Goal: Check status: Check status

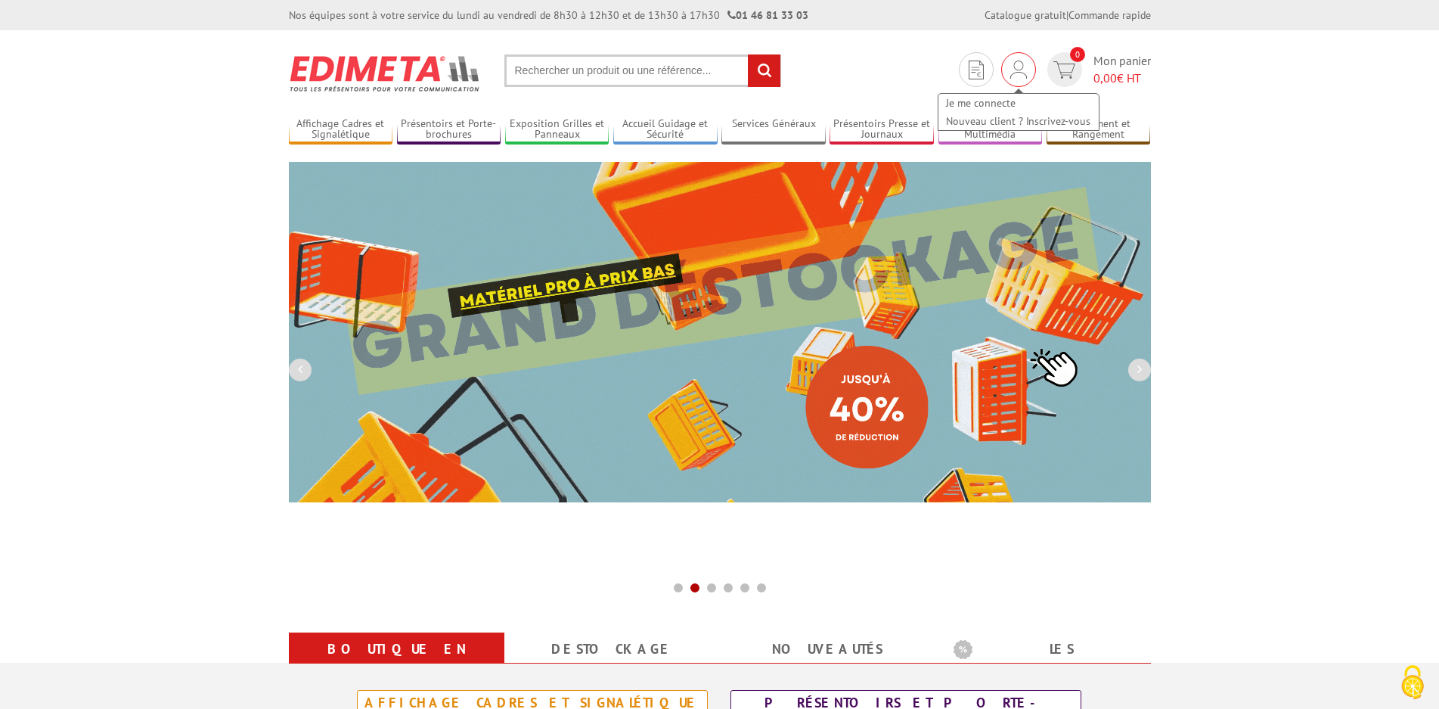
click at [1023, 72] on img at bounding box center [1019, 70] width 17 height 18
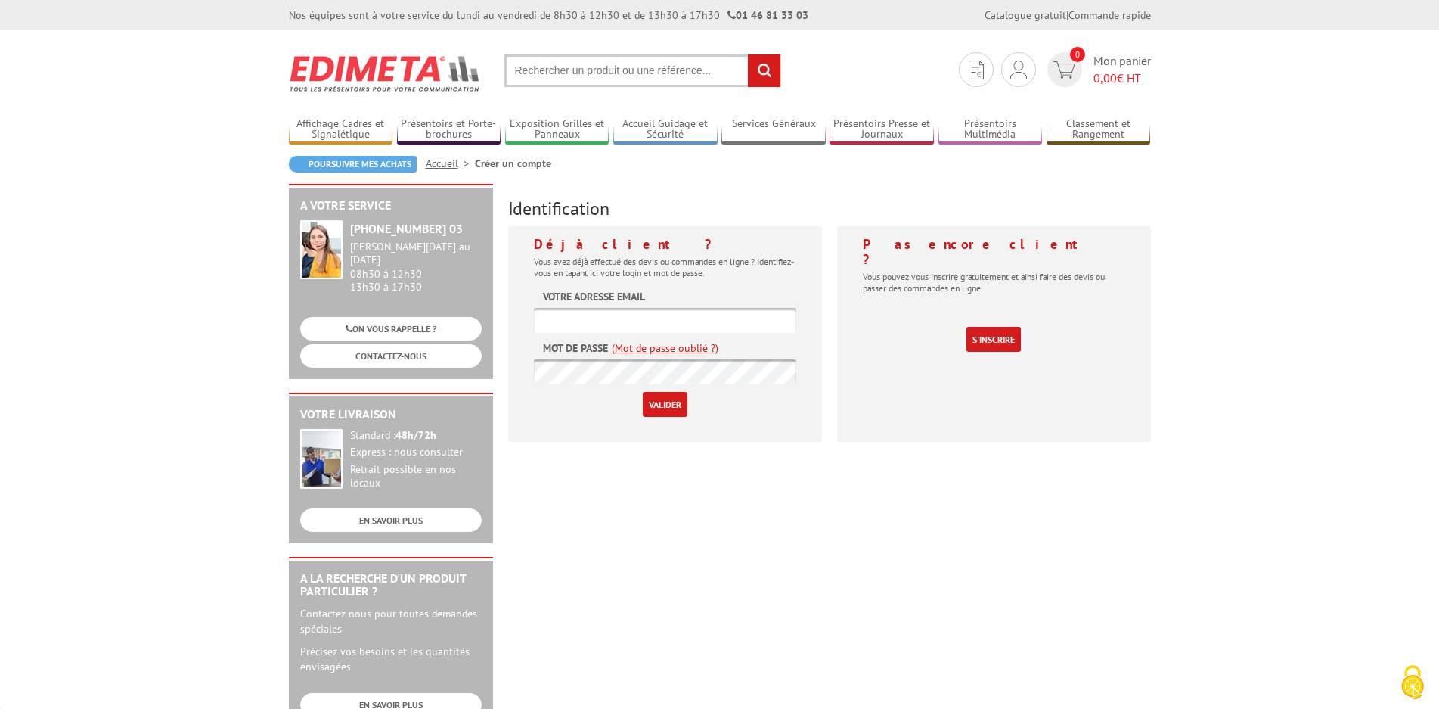
type input "frederic.dambrine@neoma-bs.fr"
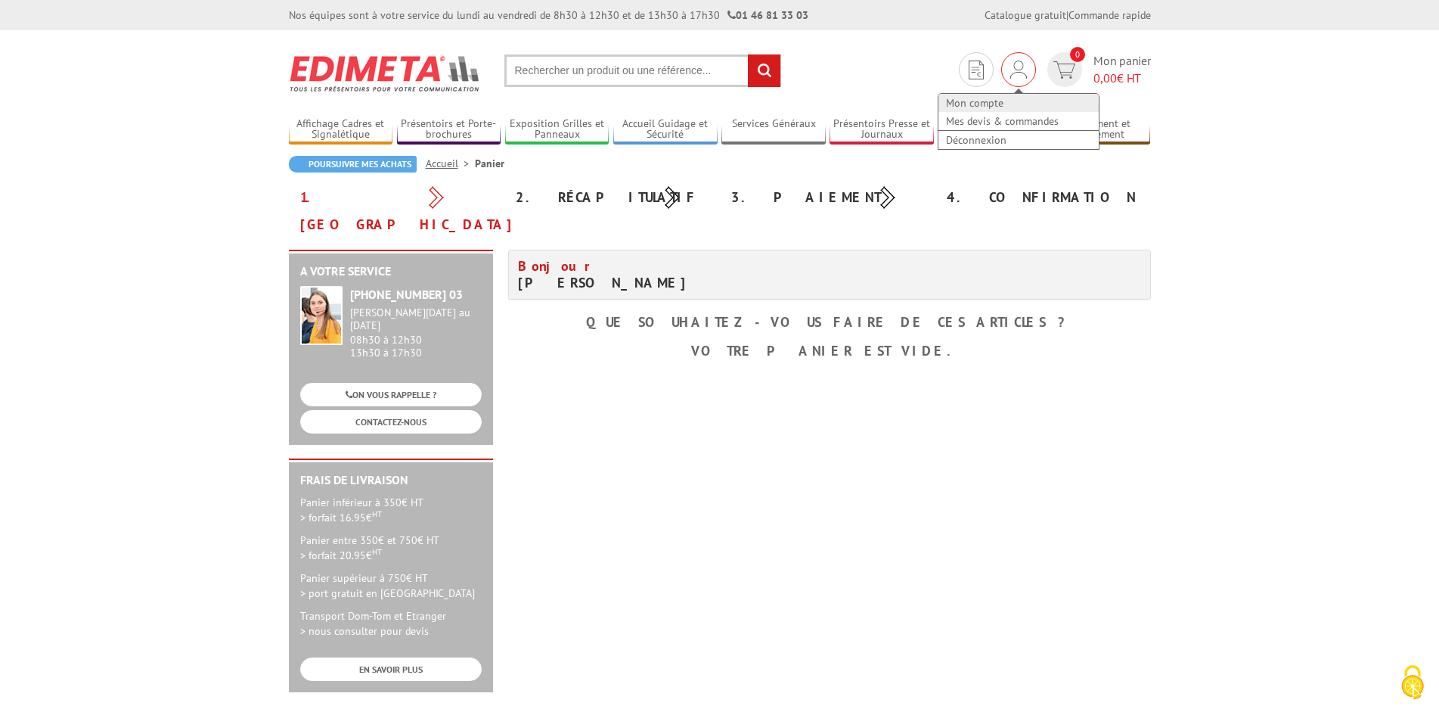
click at [986, 107] on link "Mon compte" at bounding box center [1019, 103] width 160 height 18
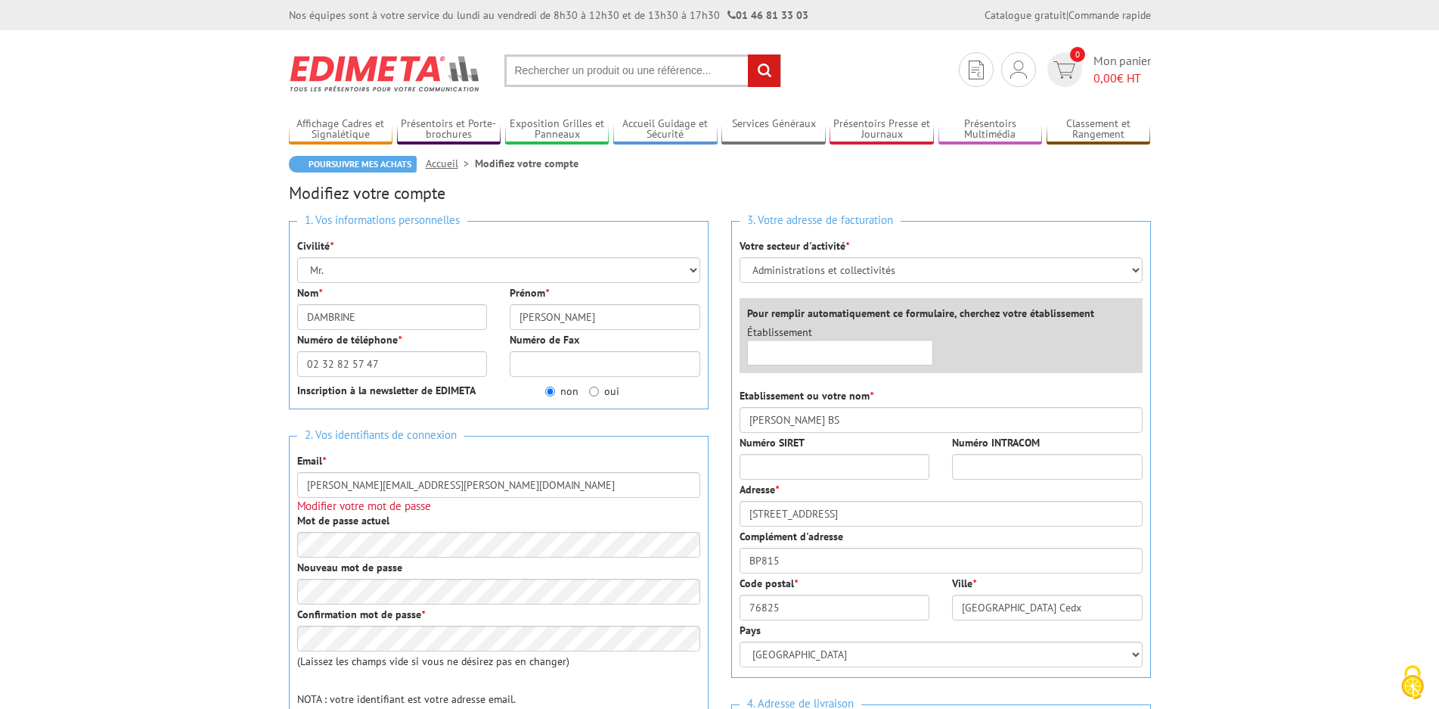
click at [1009, 76] on div "Mon compte Mes devis & commandes Déconnexion" at bounding box center [1018, 69] width 35 height 35
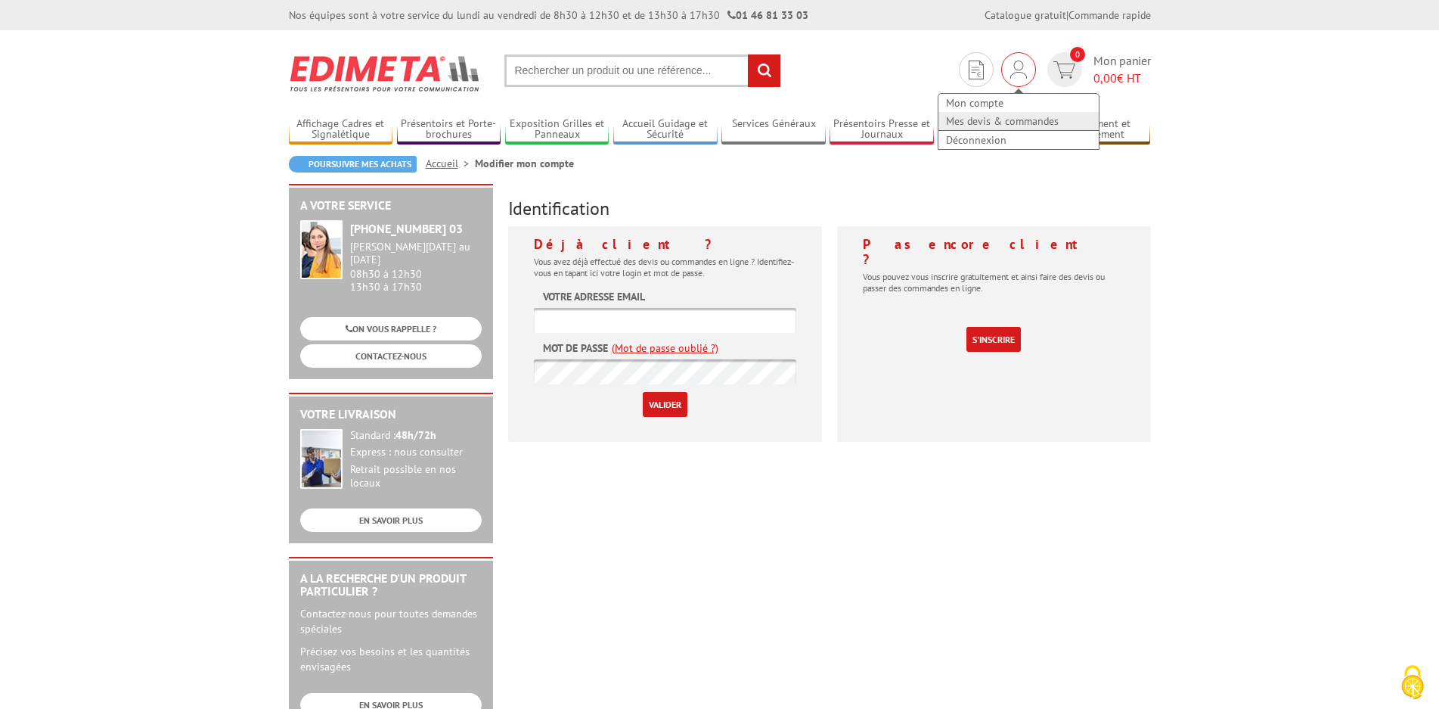
click at [1004, 118] on link "Mes devis & commandes" at bounding box center [1019, 121] width 160 height 18
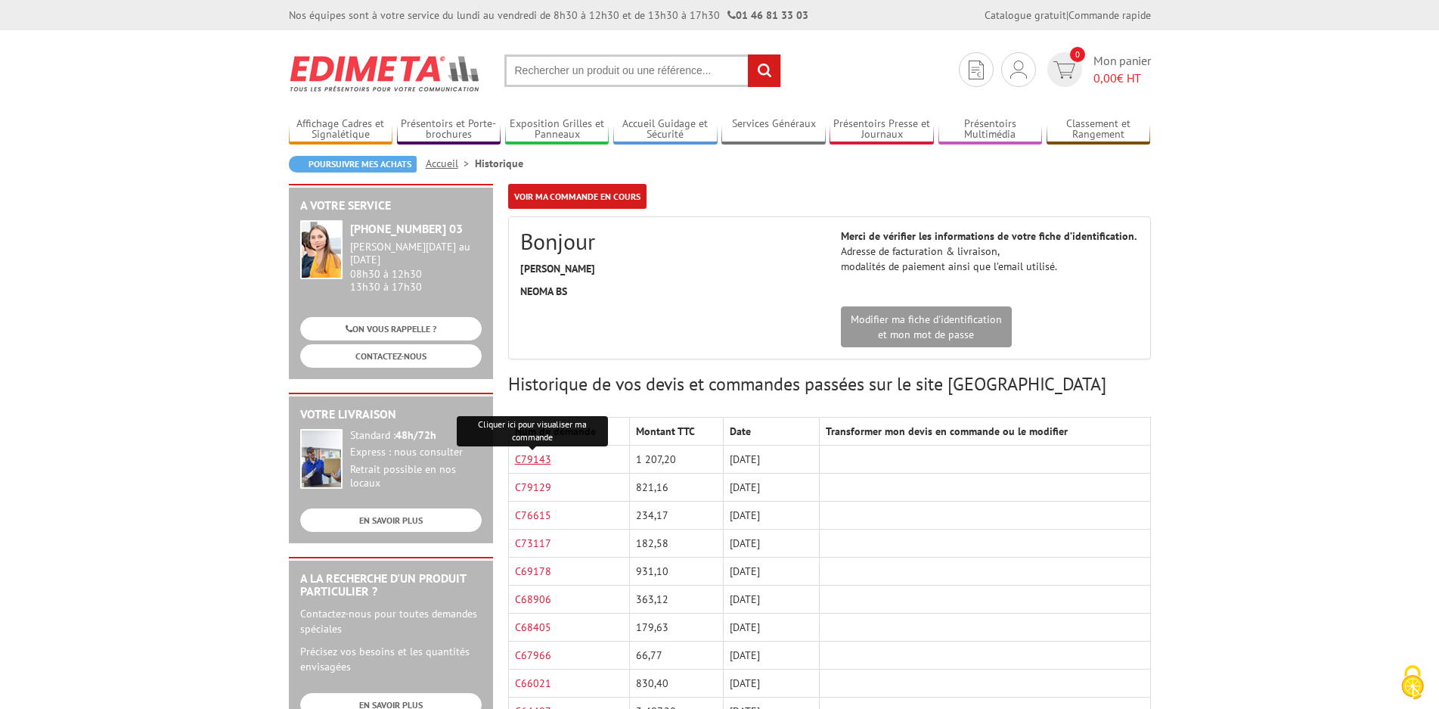
click at [539, 459] on link "C79143" at bounding box center [533, 459] width 36 height 14
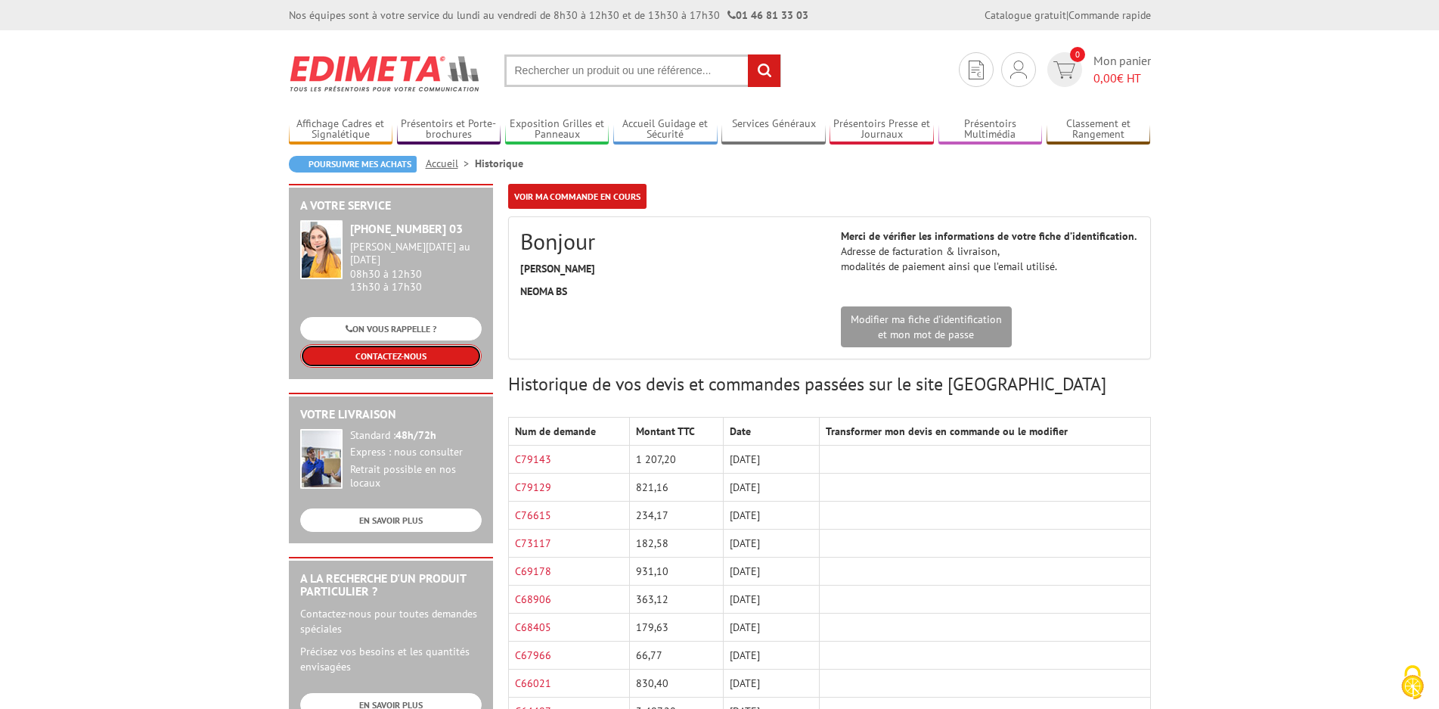
click at [411, 344] on link "CONTACTEZ-NOUS" at bounding box center [391, 355] width 182 height 23
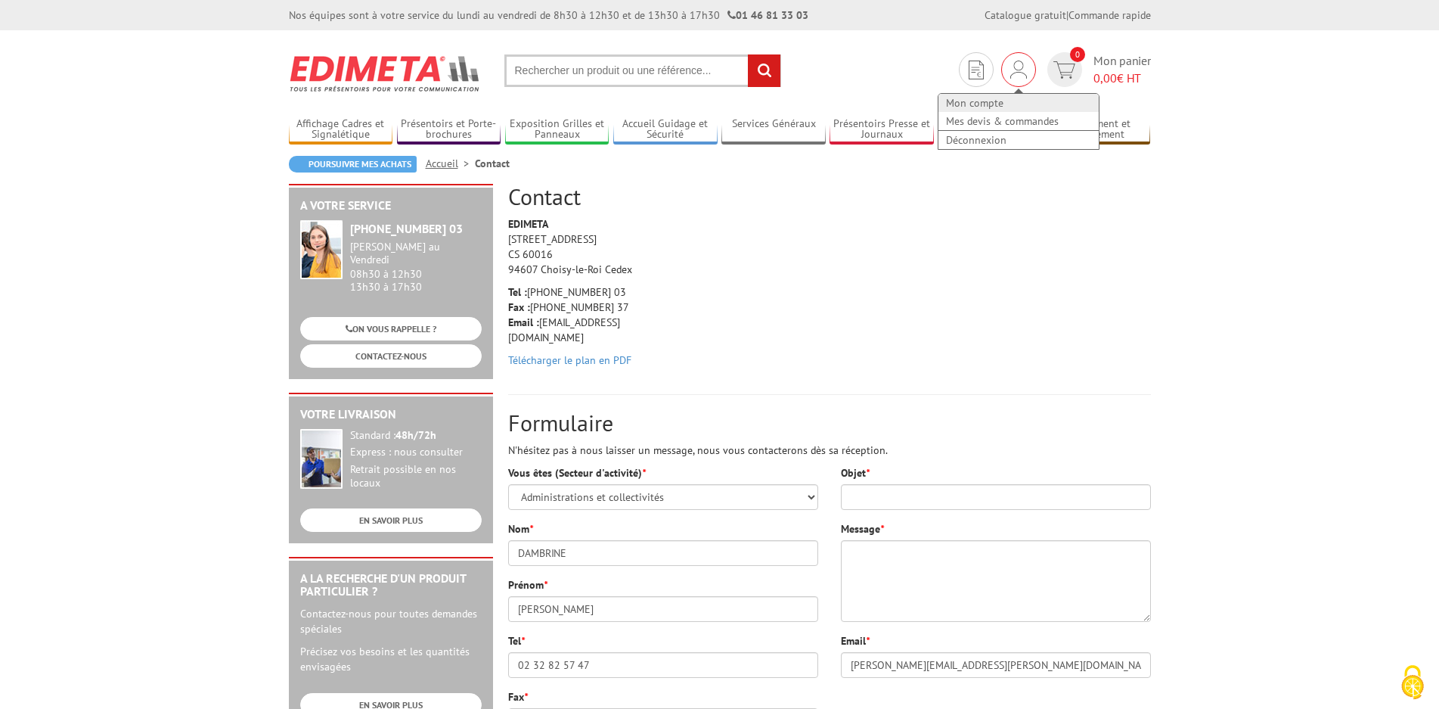
click at [979, 102] on link "Mon compte" at bounding box center [1019, 103] width 160 height 18
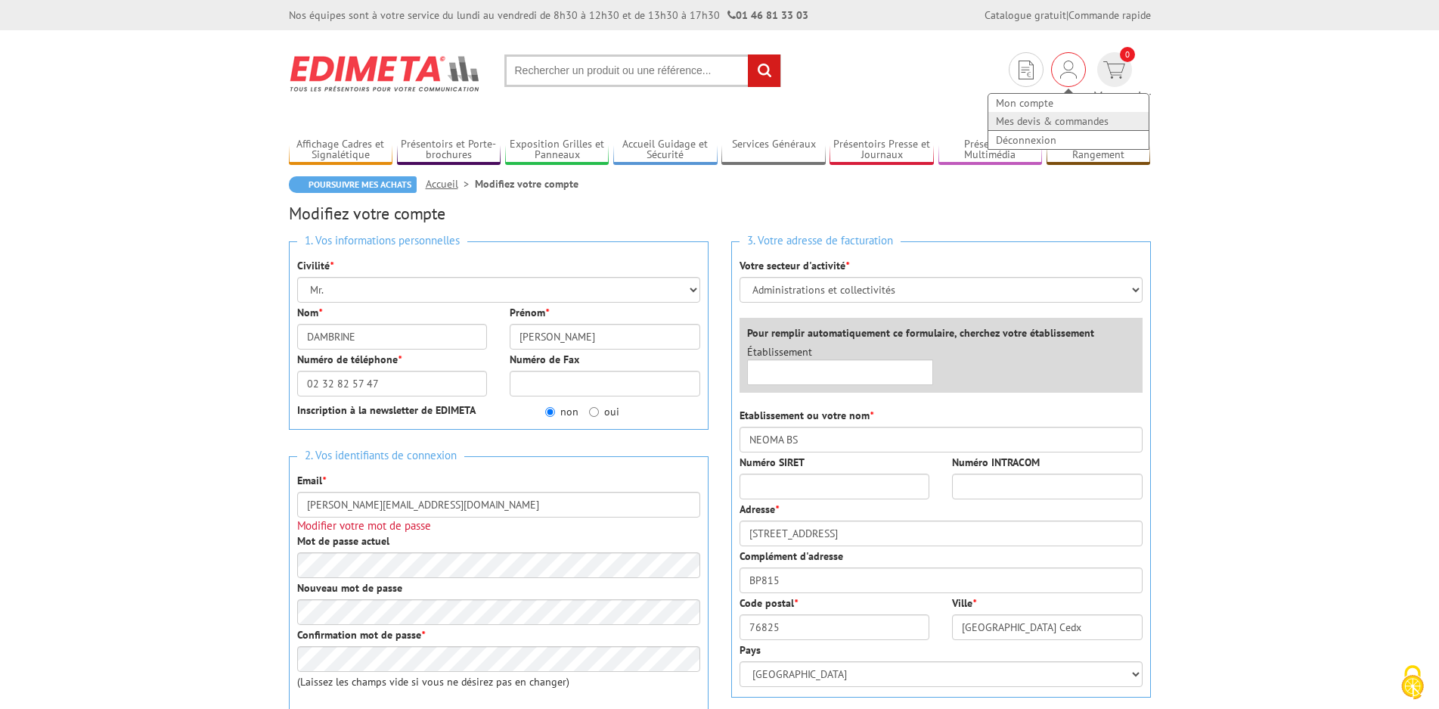
click at [992, 120] on link "Mes devis & commandes" at bounding box center [1069, 121] width 160 height 18
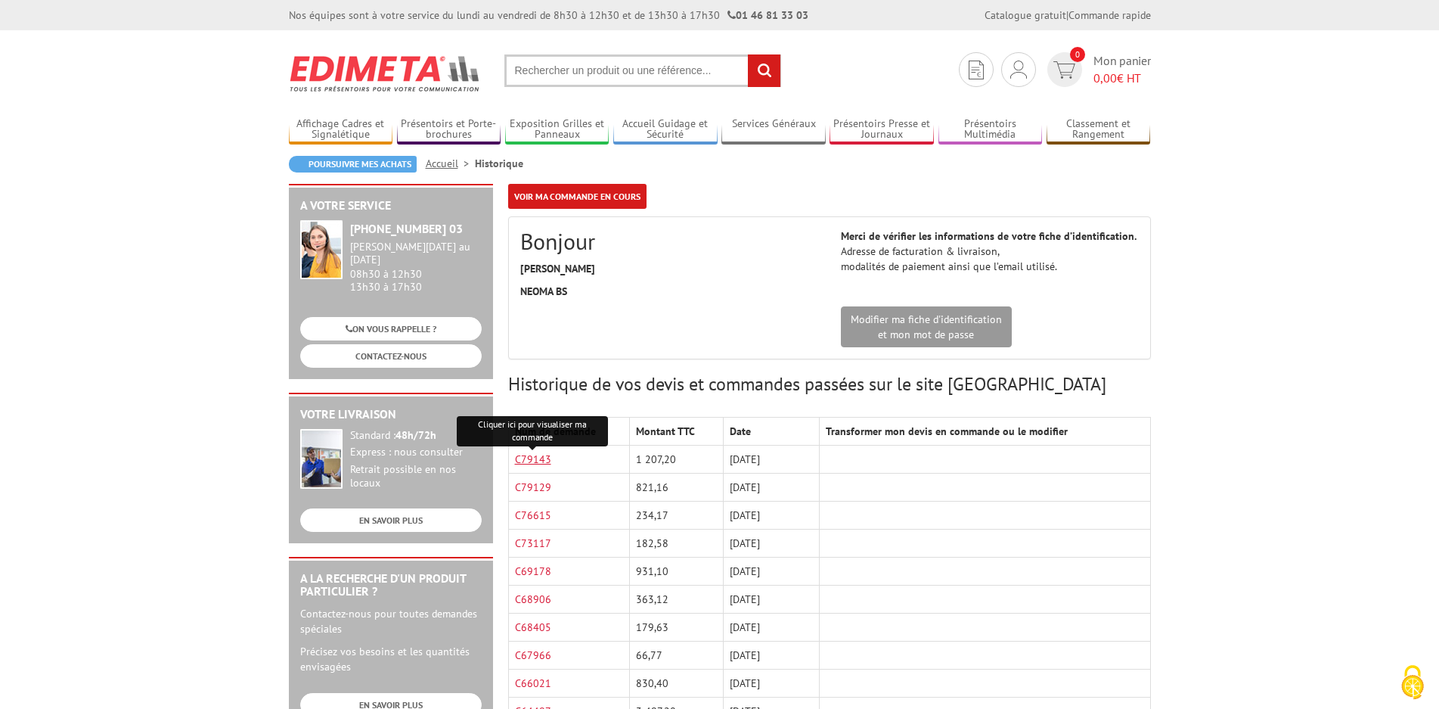
click at [529, 460] on link "C79143" at bounding box center [533, 459] width 36 height 14
